Goal: Ask a question

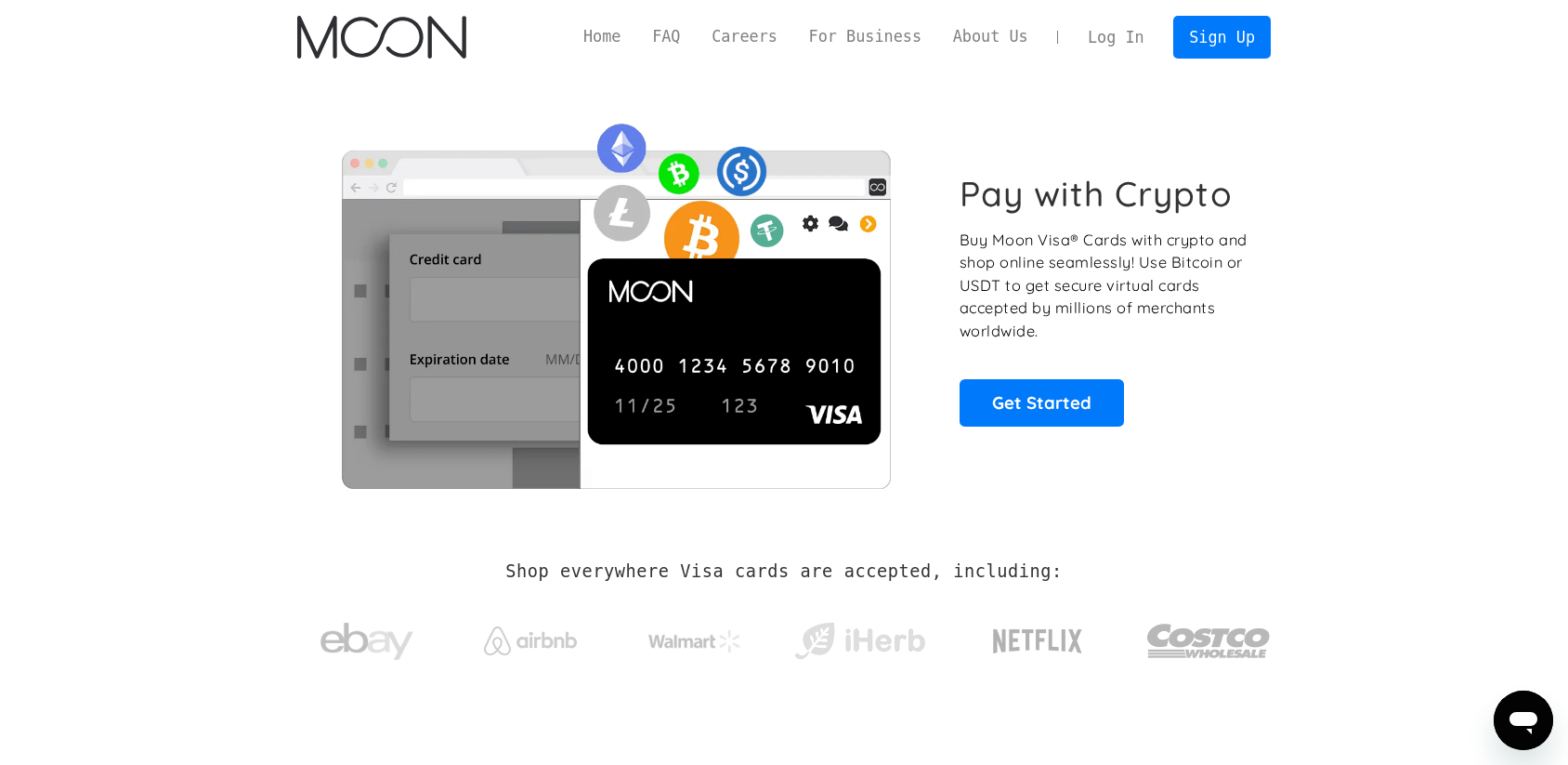
click at [1131, 35] on link "Log In" at bounding box center [1115, 36] width 87 height 41
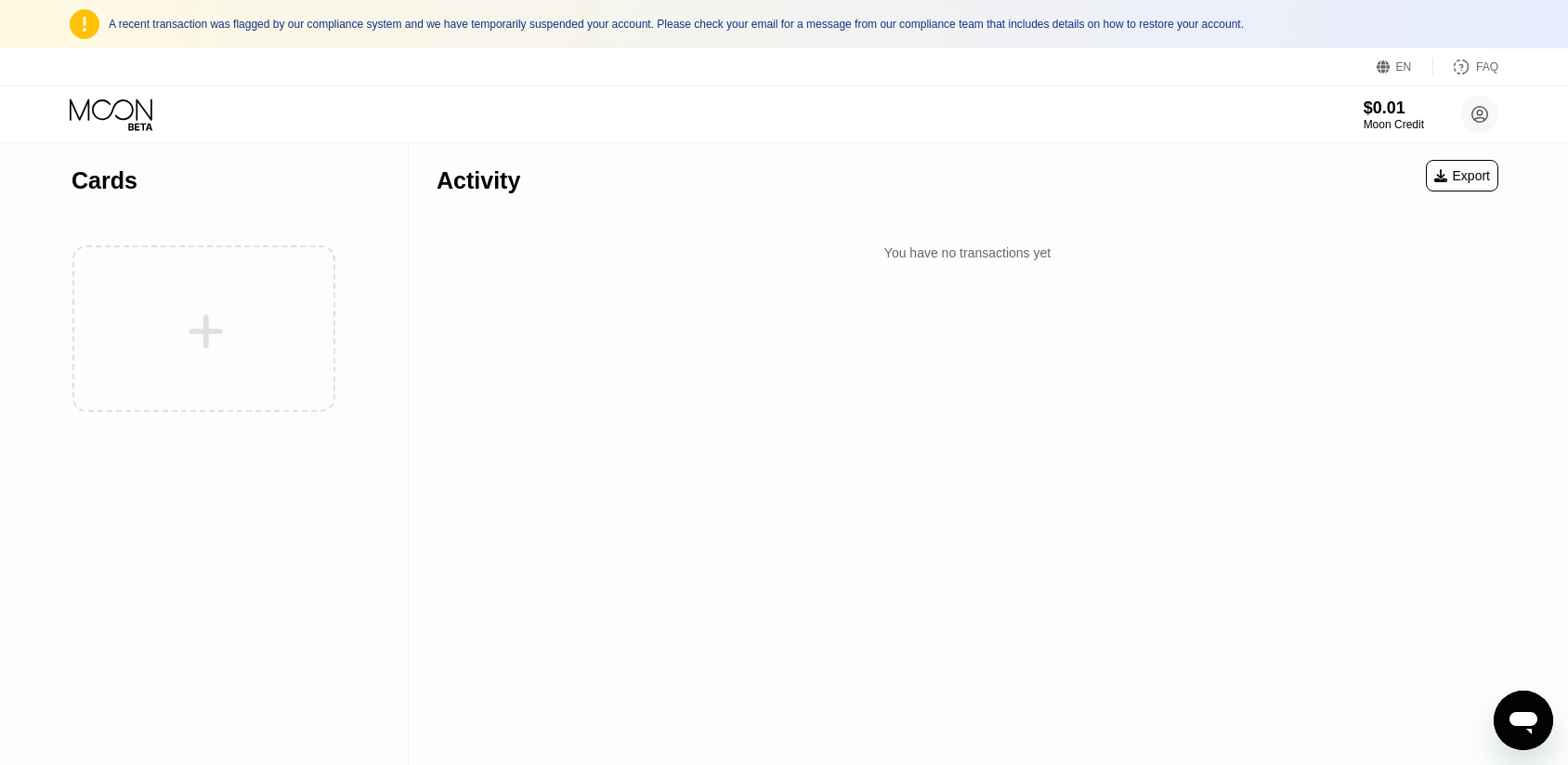
click at [135, 121] on icon at bounding box center [113, 115] width 86 height 33
click at [110, 188] on div "Cards" at bounding box center [104, 181] width 66 height 27
click at [1472, 113] on icon at bounding box center [1480, 115] width 15 height 15
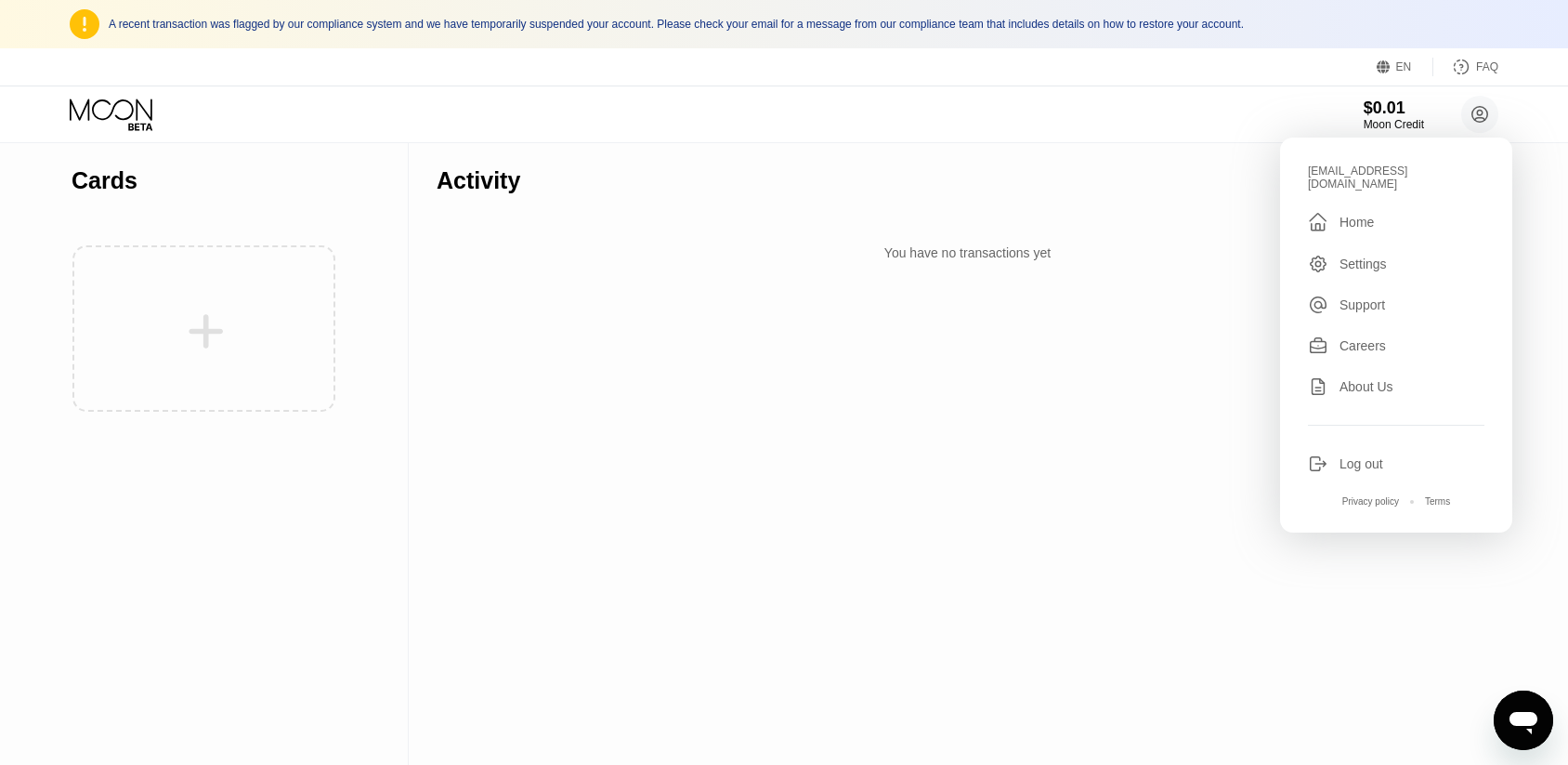
click at [1513, 712] on icon "Открыть окно обмена сообщениями" at bounding box center [1523, 722] width 28 height 22
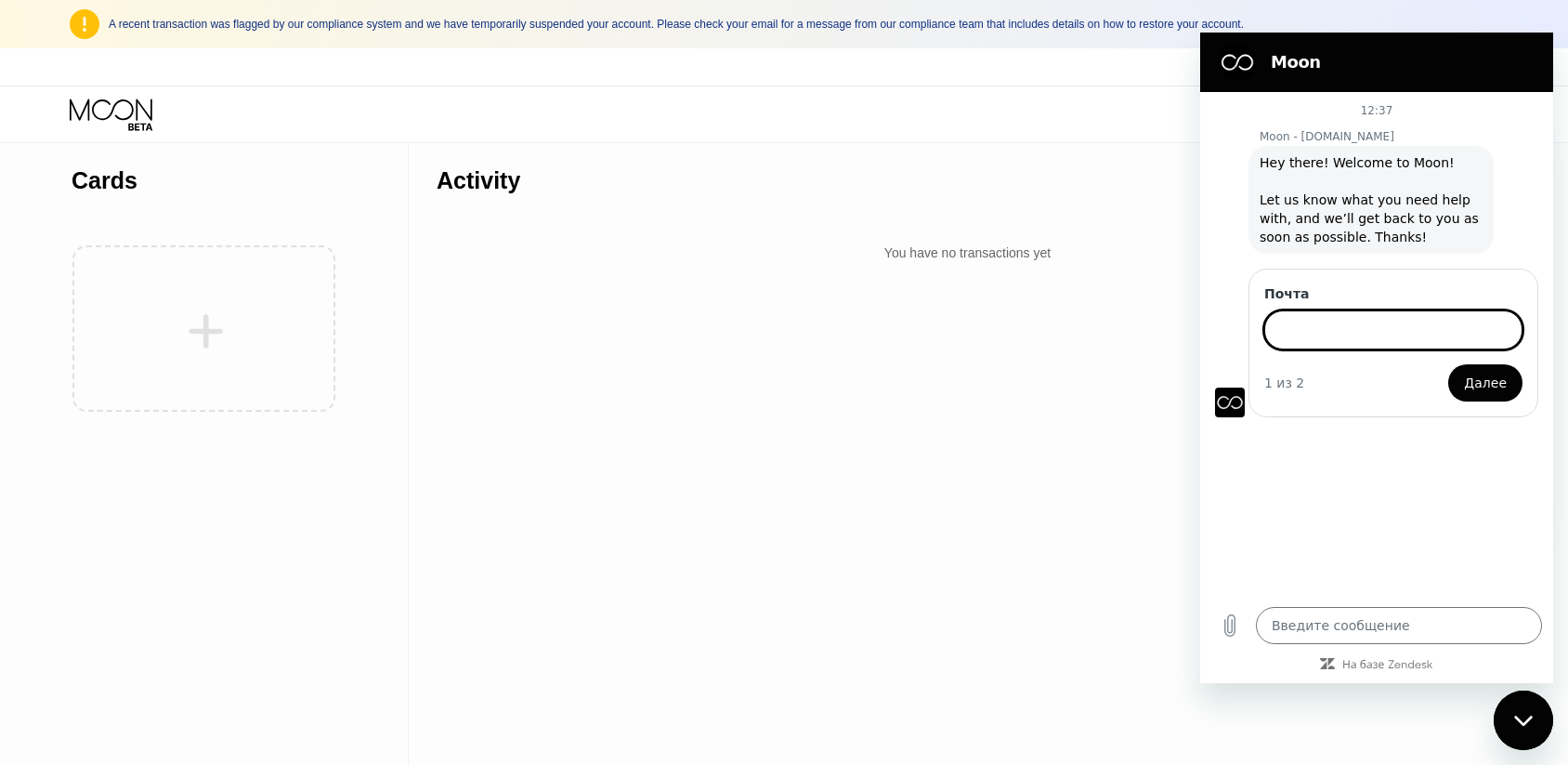
click at [1355, 327] on input "Почта" at bounding box center [1394, 329] width 258 height 39
click at [1296, 434] on div "12:37 Moon - paywithmoon.com Moon - paywithmoon.com говорит: Hey there! Welcome…" at bounding box center [1377, 344] width 353 height 504
click at [1302, 336] on input "Почта" at bounding box center [1394, 329] width 258 height 39
click at [1306, 435] on div "12:37 Moon - paywithmoon.com Moon - paywithmoon.com говорит: Hey there! Welcome…" at bounding box center [1377, 344] width 353 height 504
click at [1340, 326] on input "Почта" at bounding box center [1394, 329] width 258 height 39
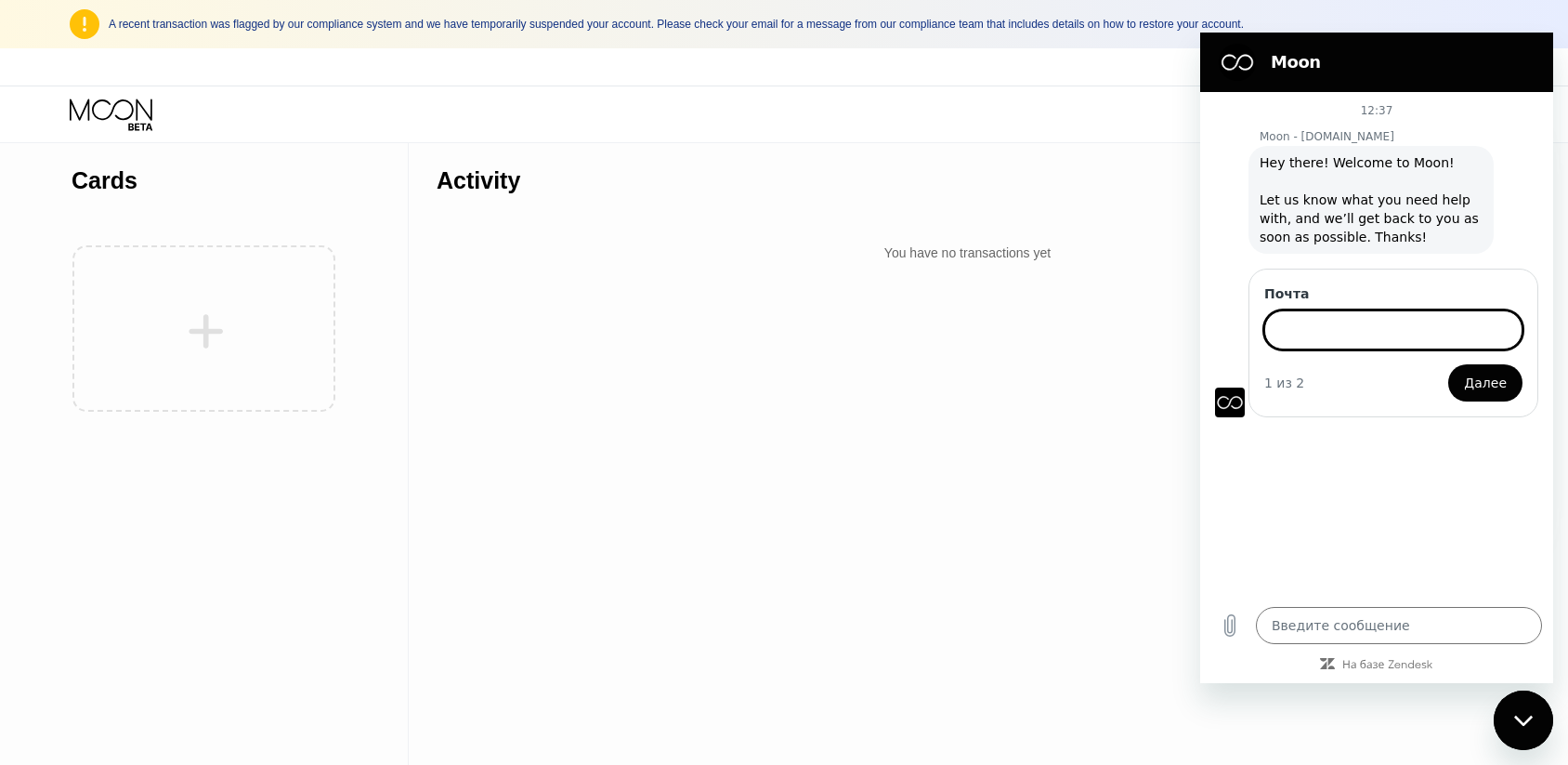
type textarea "x"
paste input "violettamurzina8@gmail.com"
type input "violettamurzina8@gmail.com"
click at [1496, 381] on span "Далее" at bounding box center [1485, 382] width 43 height 22
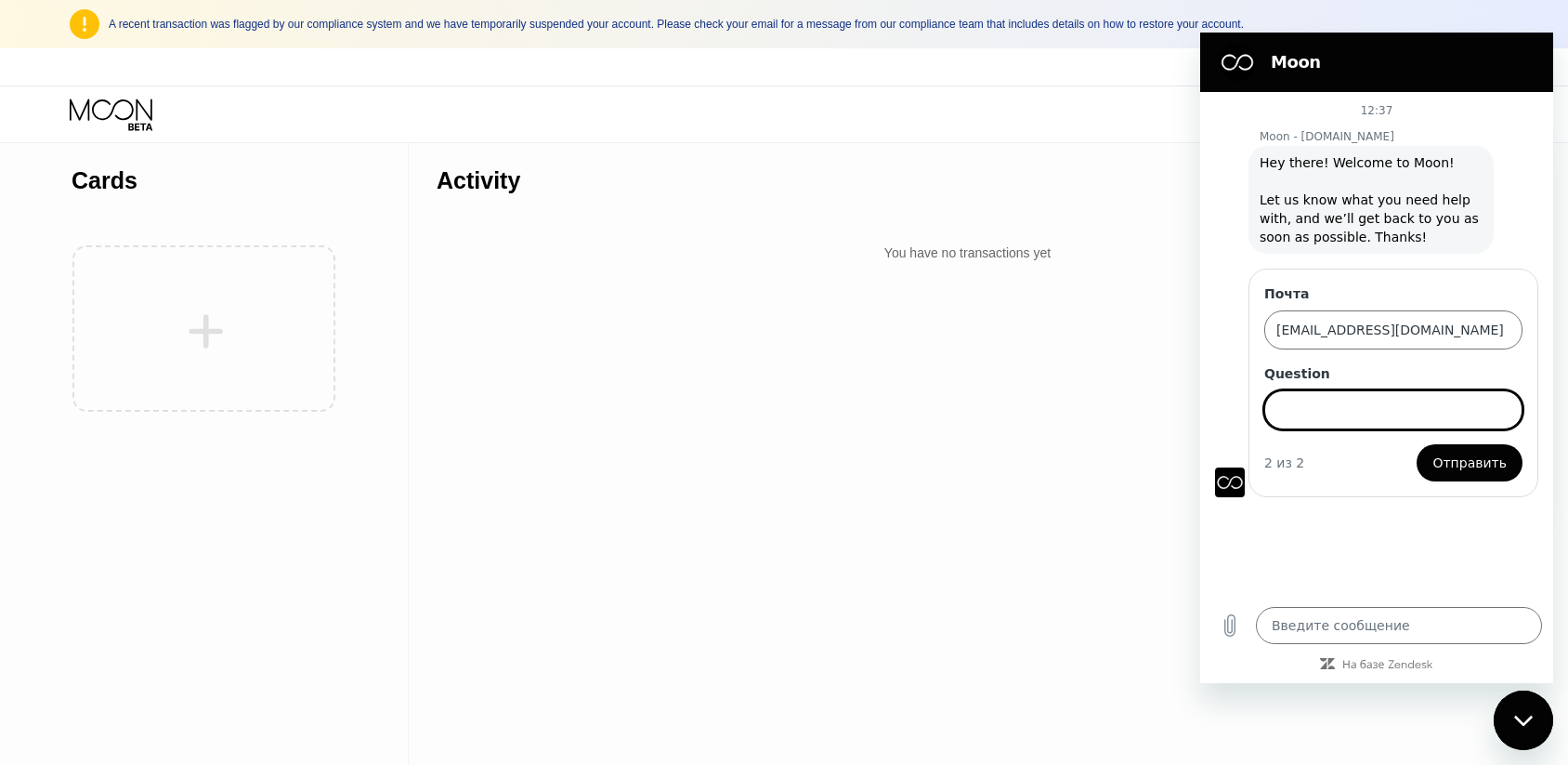
type textarea "x"
paste input "Unblock account"
type input "Unblock account"
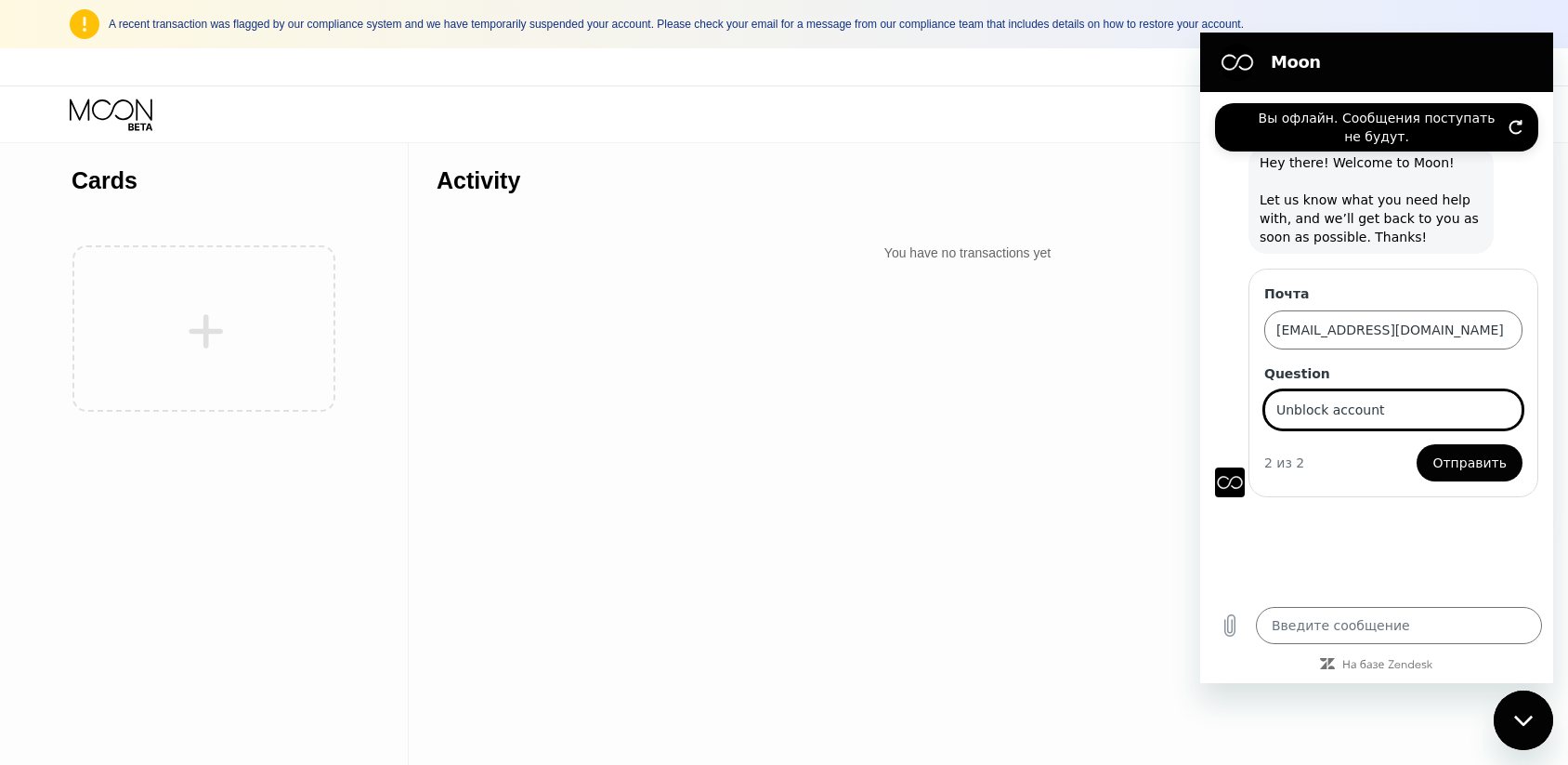
click at [1271, 407] on input "Unblock account" at bounding box center [1394, 410] width 258 height 39
type textarea "x"
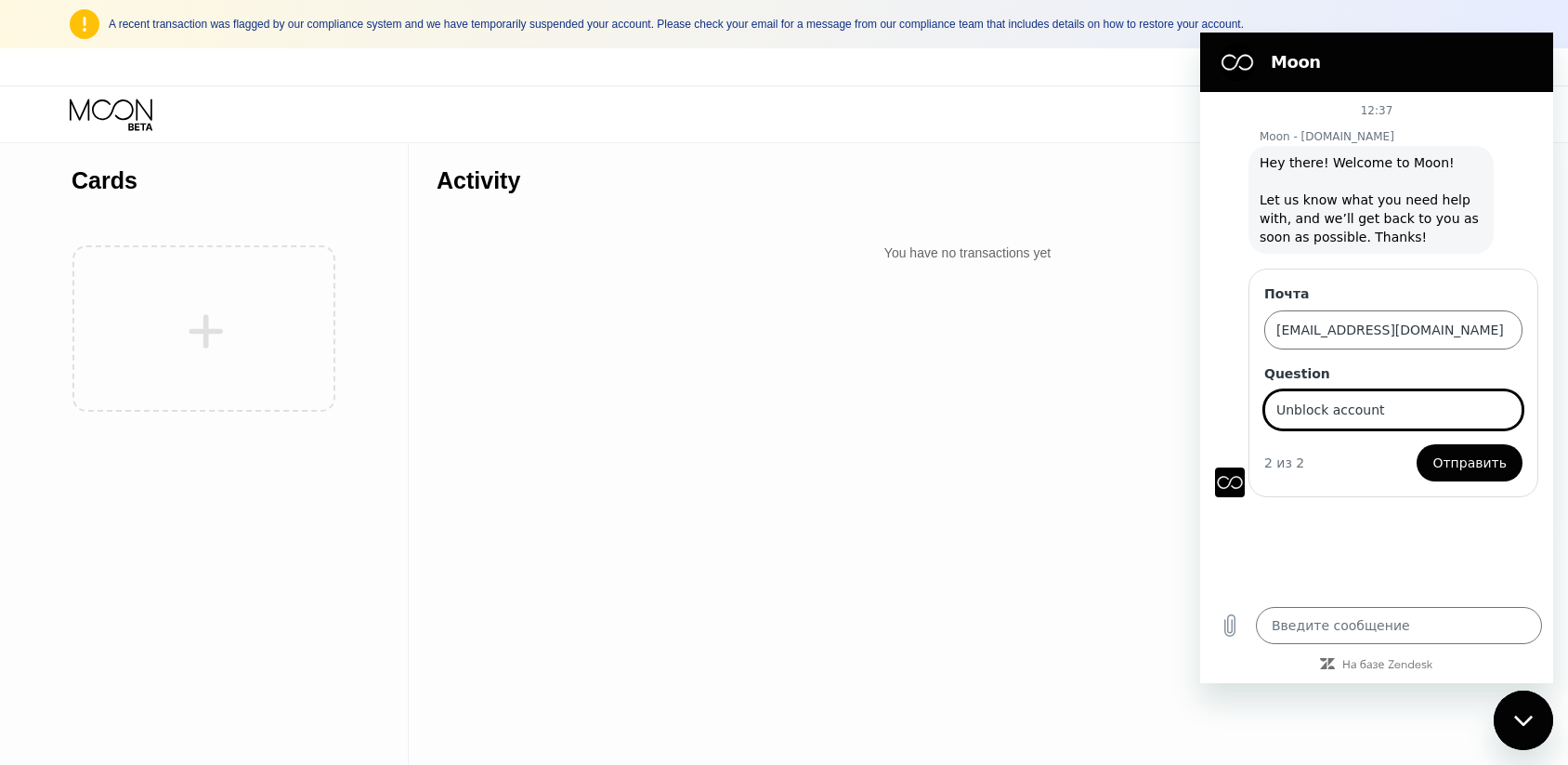
paste input "Hello! What instructions need I follow?"
click at [1509, 409] on input "Hello! What instructions need I follow? account" at bounding box center [1394, 410] width 258 height 39
drag, startPoint x: 1500, startPoint y: 411, endPoint x: 1463, endPoint y: 412, distance: 37.0
click at [1463, 412] on input "Hello! What instructions need I follow account" at bounding box center [1394, 410] width 258 height 39
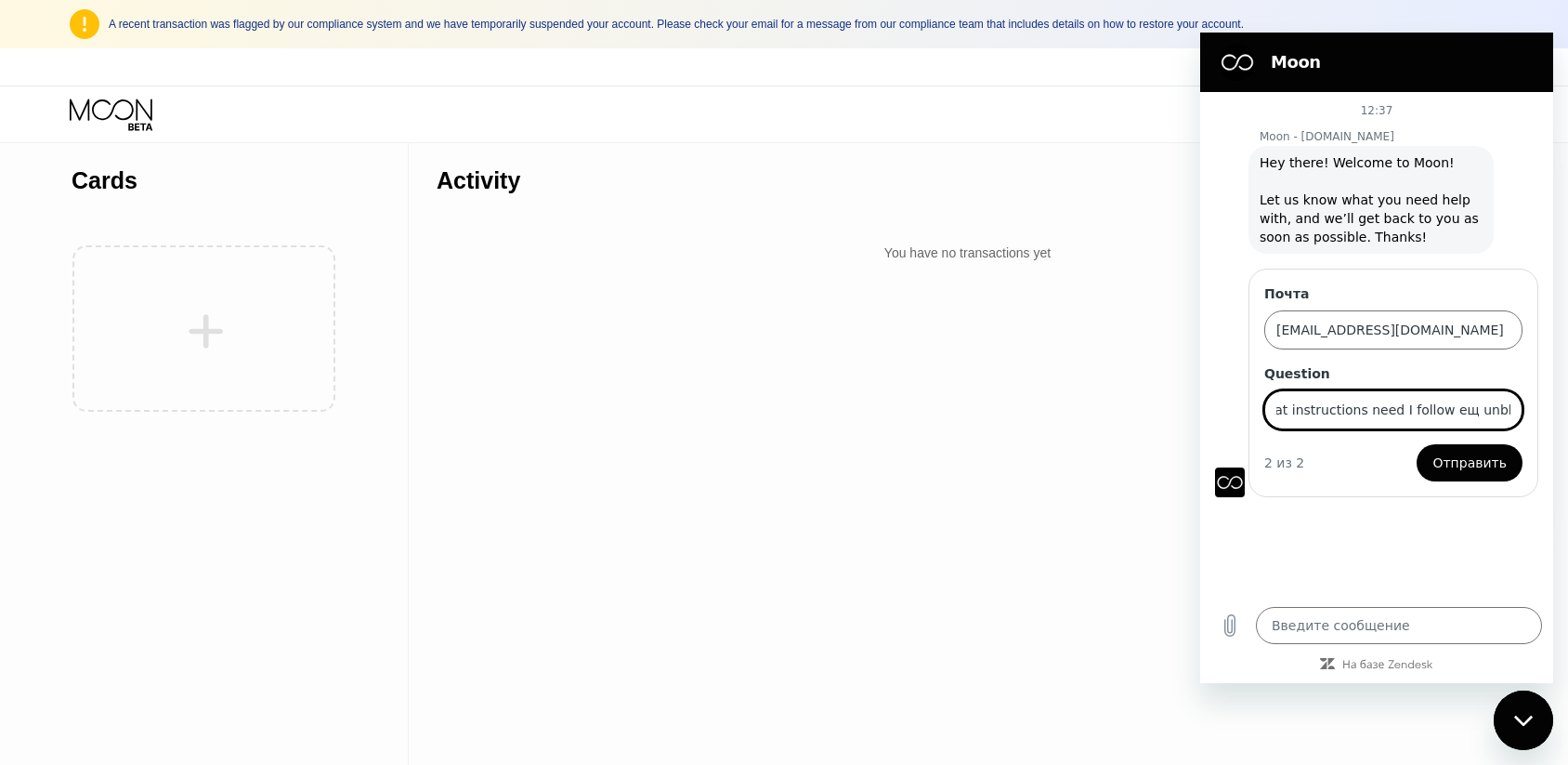
scroll to position [0, 113]
drag, startPoint x: 1509, startPoint y: 412, endPoint x: 1524, endPoint y: 411, distance: 15.0
click at [1542, 254] on div "Почта violettamurzina8@gmail.com Question Hello! What instructions need I follo…" at bounding box center [1383, 198] width 338 height 110
click at [1513, 410] on input "Hello! What instructions need I follow ещ unblock account" at bounding box center [1394, 410] width 258 height 39
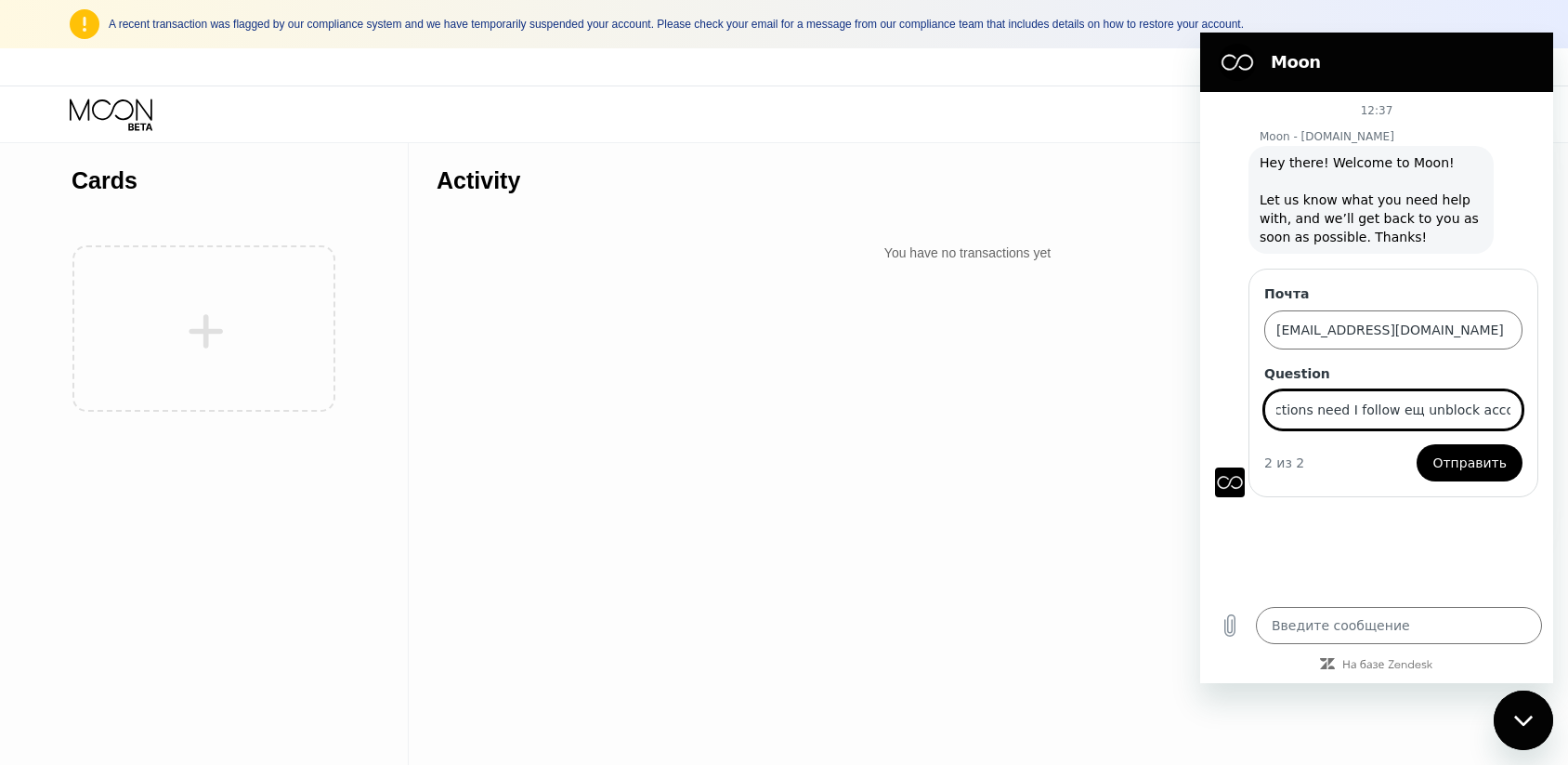
type input "Hello! What instructions need I follow ещ unblock account?"
click at [1486, 463] on span "Отправить" at bounding box center [1469, 462] width 75 height 22
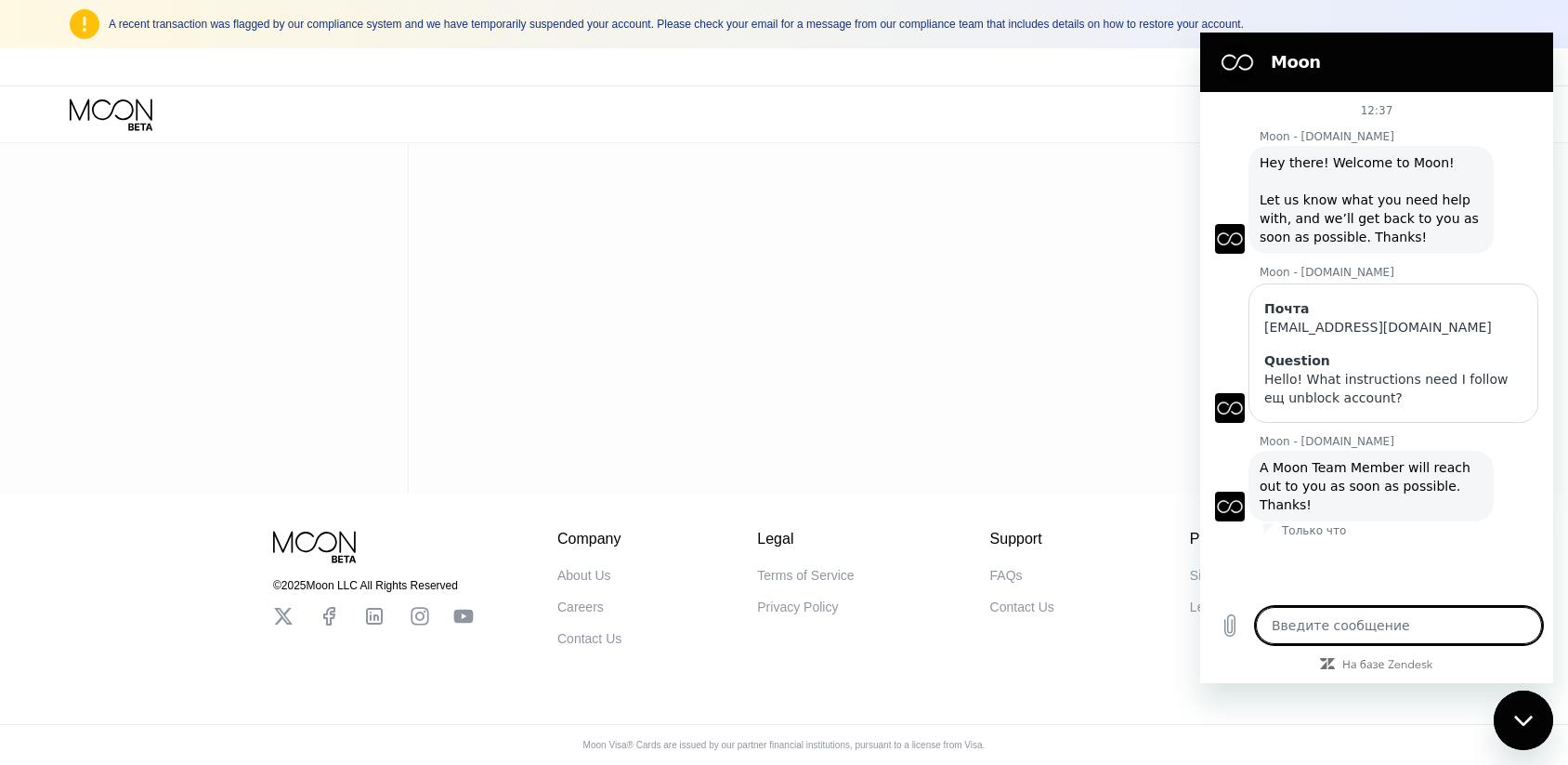
scroll to position [0, 0]
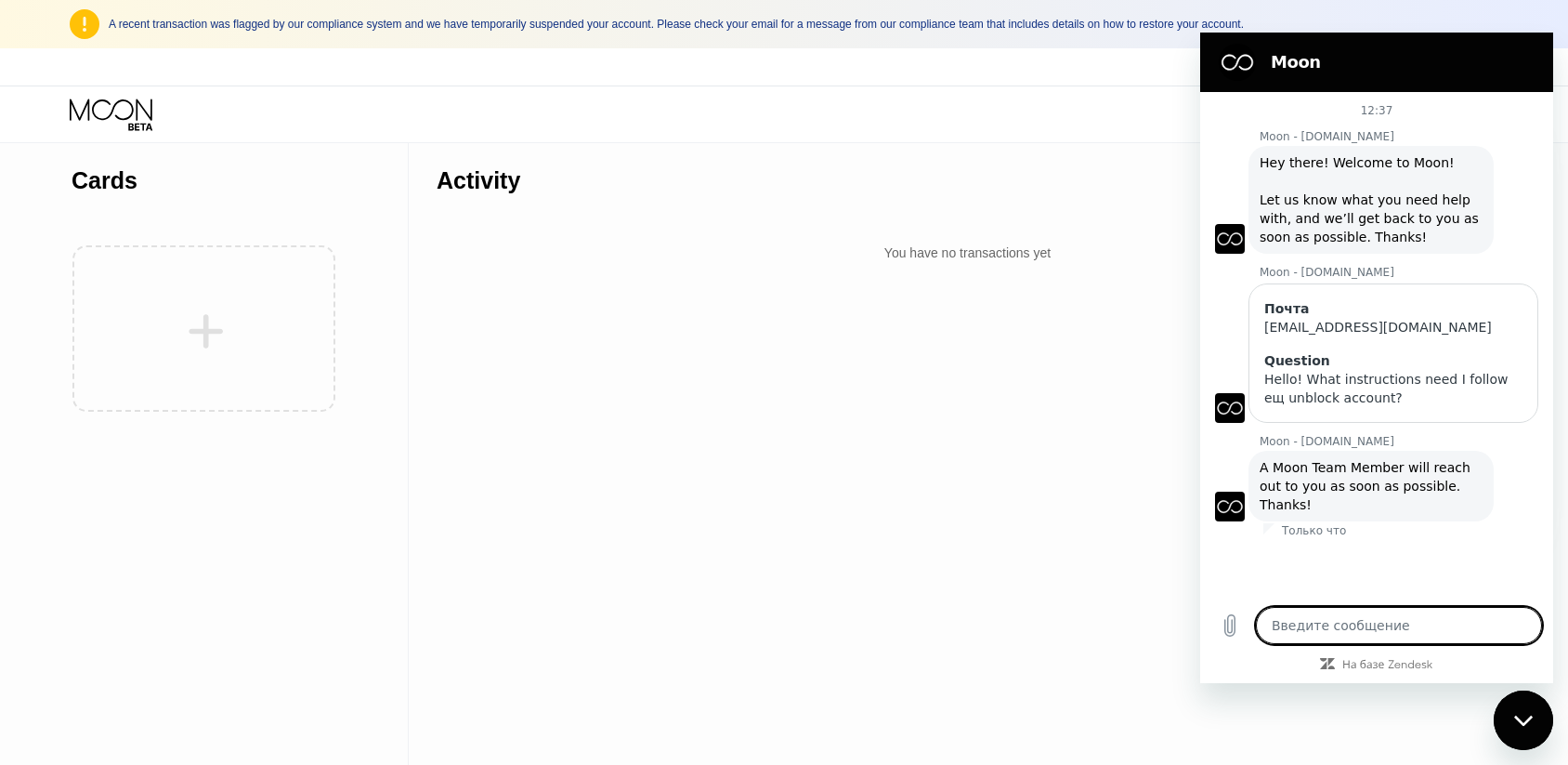
click at [1527, 736] on div "Закрыть окно обмена сообщениями" at bounding box center [1523, 720] width 56 height 56
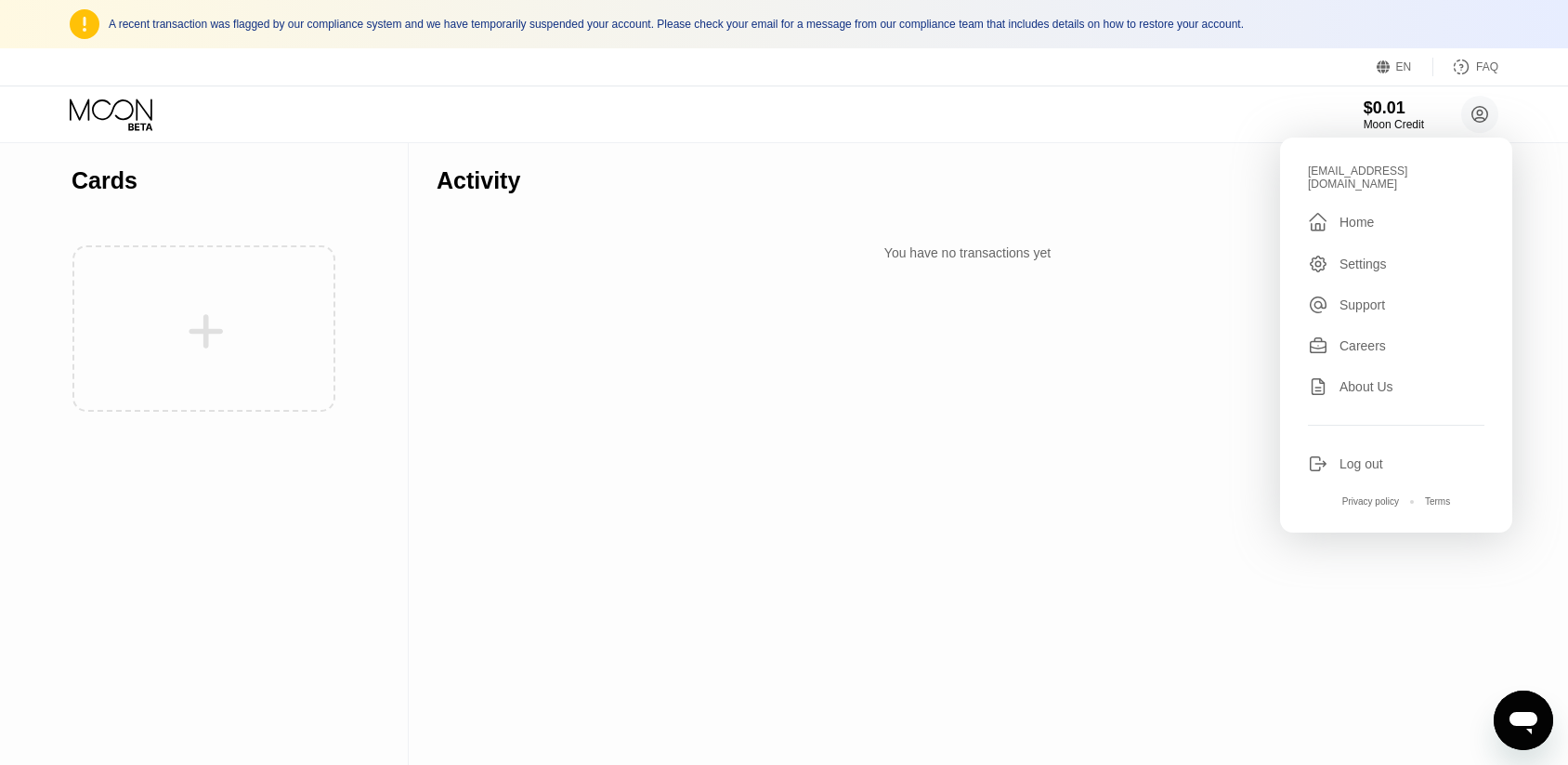
type textarea "x"
